Goal: Task Accomplishment & Management: Manage account settings

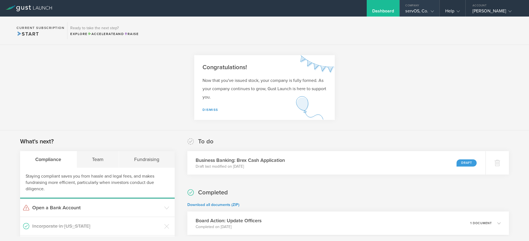
click at [409, 11] on div "servOS, Co." at bounding box center [419, 12] width 28 height 8
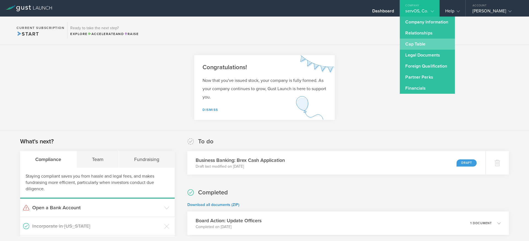
click at [420, 43] on link "Cap Table" at bounding box center [426, 44] width 55 height 11
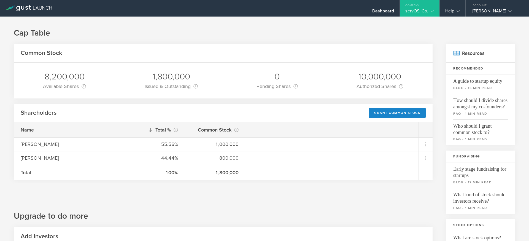
scroll to position [25, 0]
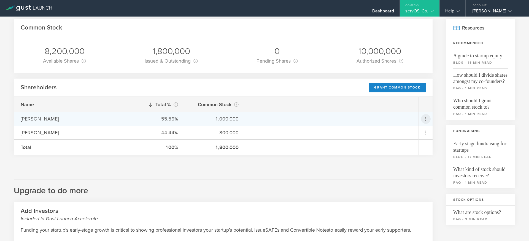
click at [425, 119] on icon at bounding box center [425, 118] width 7 height 7
click at [407, 145] on div "Repurchase stock" at bounding box center [408, 144] width 42 height 6
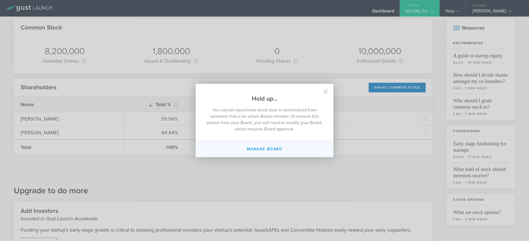
click at [252, 148] on button "Manage Board" at bounding box center [264, 149] width 138 height 16
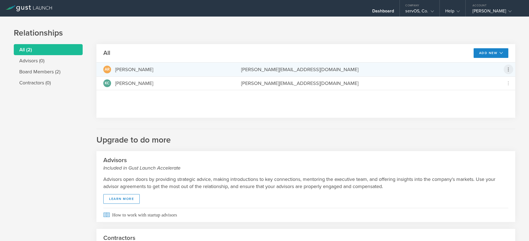
click at [507, 69] on icon at bounding box center [508, 69] width 7 height 7
click at [486, 96] on div "Repurchase stock" at bounding box center [491, 94] width 42 height 6
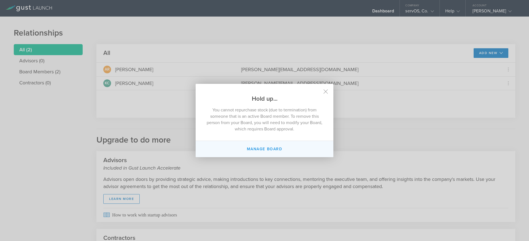
click at [260, 150] on button "Manage Board" at bounding box center [264, 149] width 138 height 16
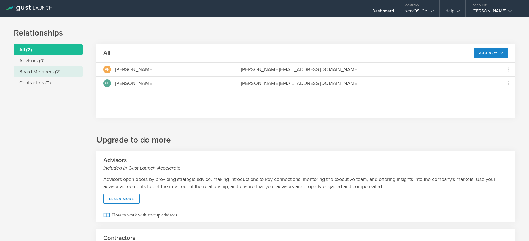
click at [50, 71] on li "Board Members (2)" at bounding box center [48, 71] width 69 height 11
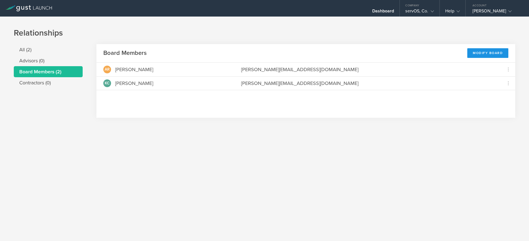
click at [493, 56] on div "Modify Board" at bounding box center [487, 53] width 41 height 10
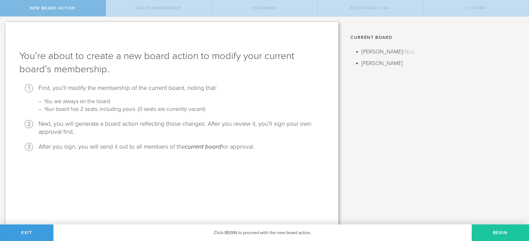
click at [500, 233] on button "Begin" at bounding box center [499, 232] width 57 height 17
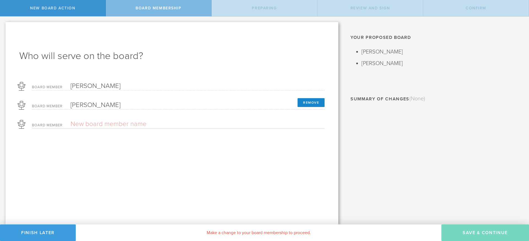
click at [107, 123] on input "text" at bounding box center [177, 124] width 215 height 8
click at [31, 147] on div "Who will serve on the board? Board Member Kurt Collins Nash Board Member Andrew…" at bounding box center [172, 123] width 333 height 202
click at [295, 100] on div "Board Member Andrew Ramirez III Remove" at bounding box center [178, 103] width 292 height 11
click at [303, 101] on button "Remove" at bounding box center [310, 102] width 27 height 9
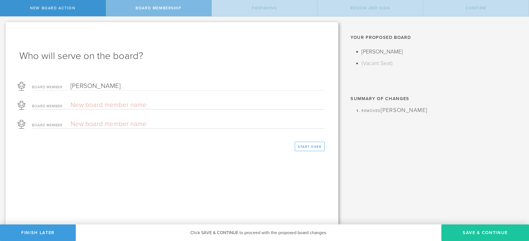
click at [457, 233] on button "Save & Continue" at bounding box center [485, 232] width 88 height 17
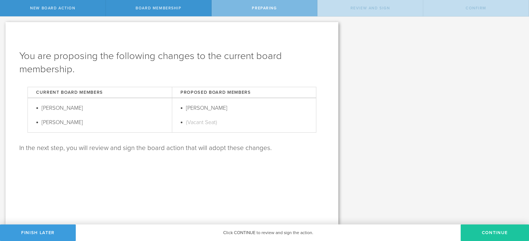
click at [491, 230] on button "Continue" at bounding box center [494, 232] width 68 height 17
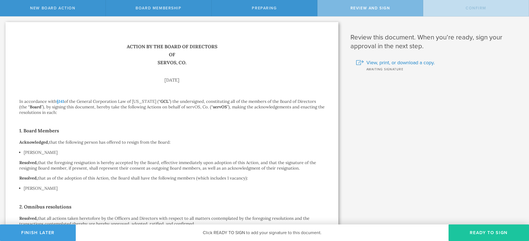
click at [489, 230] on button "Ready to Sign" at bounding box center [488, 232] width 80 height 17
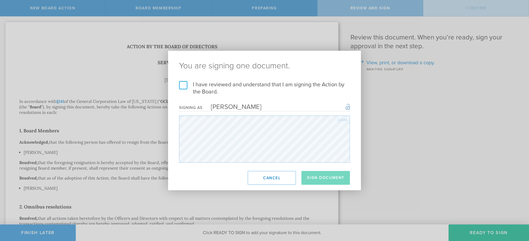
click at [183, 82] on label "I have reviewed and understand that I am signing the Action by the Board." at bounding box center [264, 88] width 171 height 14
click at [0, 0] on input "I have reviewed and understand that I am signing the Action by the Board." at bounding box center [0, 0] width 0 height 0
click at [315, 172] on button "Sign Document" at bounding box center [325, 178] width 48 height 14
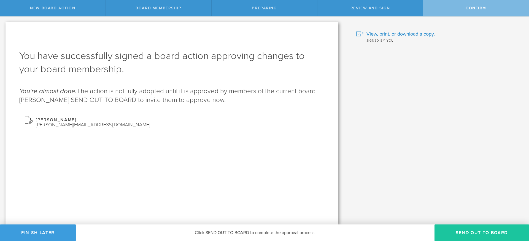
click at [462, 232] on button "Send out to board" at bounding box center [481, 232] width 94 height 17
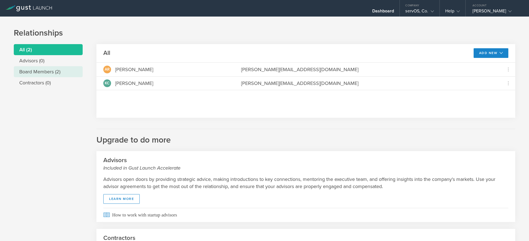
click at [49, 71] on li "Board Members (2)" at bounding box center [48, 71] width 69 height 11
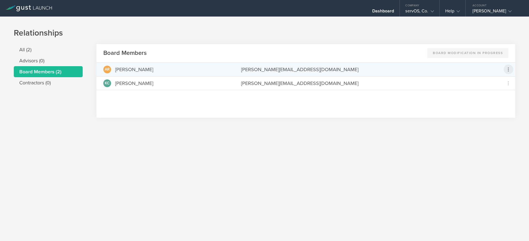
click at [509, 72] on icon at bounding box center [508, 69] width 7 height 7
click at [385, 15] on md-backdrop at bounding box center [264, 120] width 529 height 241
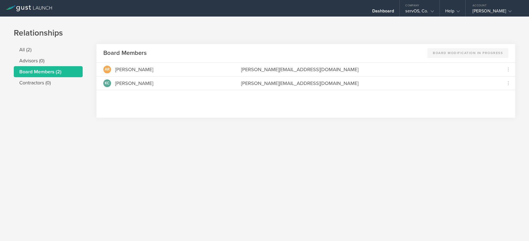
click at [385, 28] on h1 "Relationships" at bounding box center [264, 33] width 501 height 11
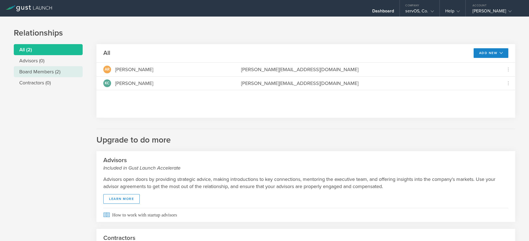
click at [46, 72] on li "Board Members (2)" at bounding box center [48, 71] width 69 height 11
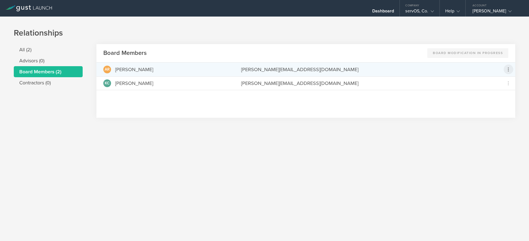
click at [509, 69] on icon at bounding box center [508, 69] width 7 height 7
click at [500, 92] on div "Repurchase stock" at bounding box center [491, 94] width 42 height 6
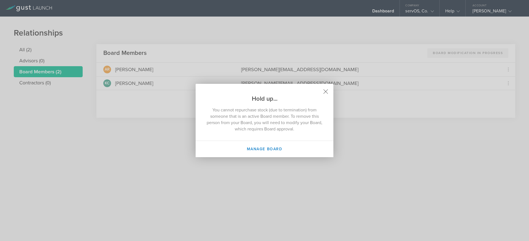
click at [327, 92] on icon at bounding box center [325, 91] width 5 height 5
